Goal: Task Accomplishment & Management: Manage account settings

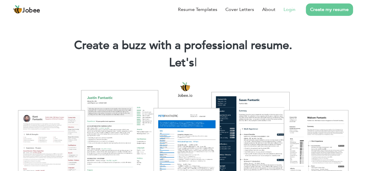
click at [287, 10] on link "Login" at bounding box center [289, 9] width 12 height 7
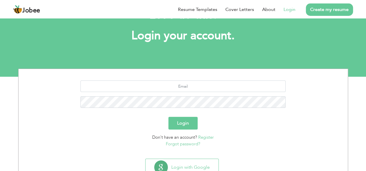
scroll to position [27, 0]
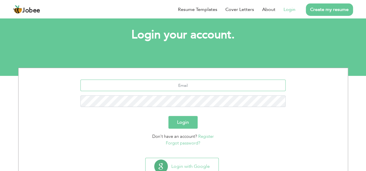
click at [194, 89] on input "text" at bounding box center [182, 86] width 205 height 12
type input "[EMAIL_ADDRESS][DOMAIN_NAME]"
click at [210, 85] on input "therik712@gmail.com" at bounding box center [182, 86] width 205 height 12
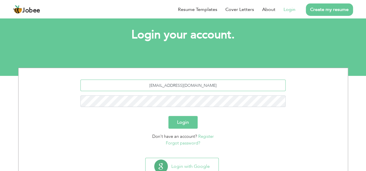
scroll to position [48, 0]
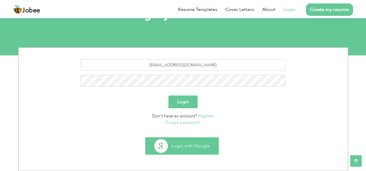
click at [187, 149] on button "Login with Google" at bounding box center [181, 146] width 73 height 17
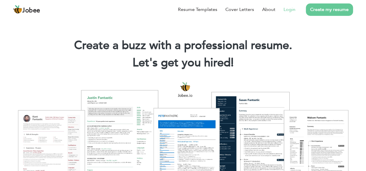
click at [290, 8] on link "Login" at bounding box center [289, 9] width 12 height 7
